Goal: Transaction & Acquisition: Purchase product/service

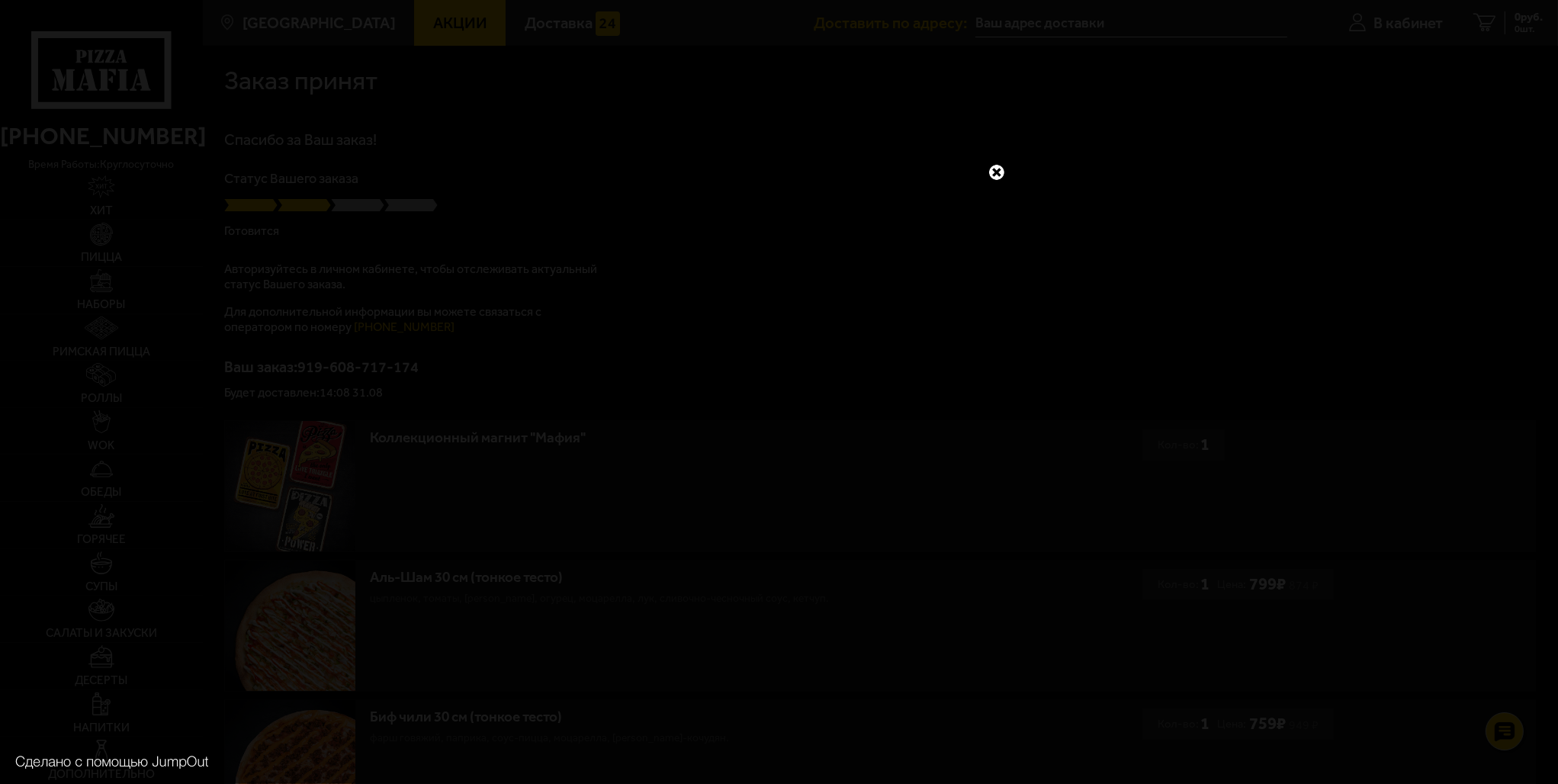
click at [996, 172] on link at bounding box center [997, 172] width 20 height 20
